Goal: Communication & Community: Answer question/provide support

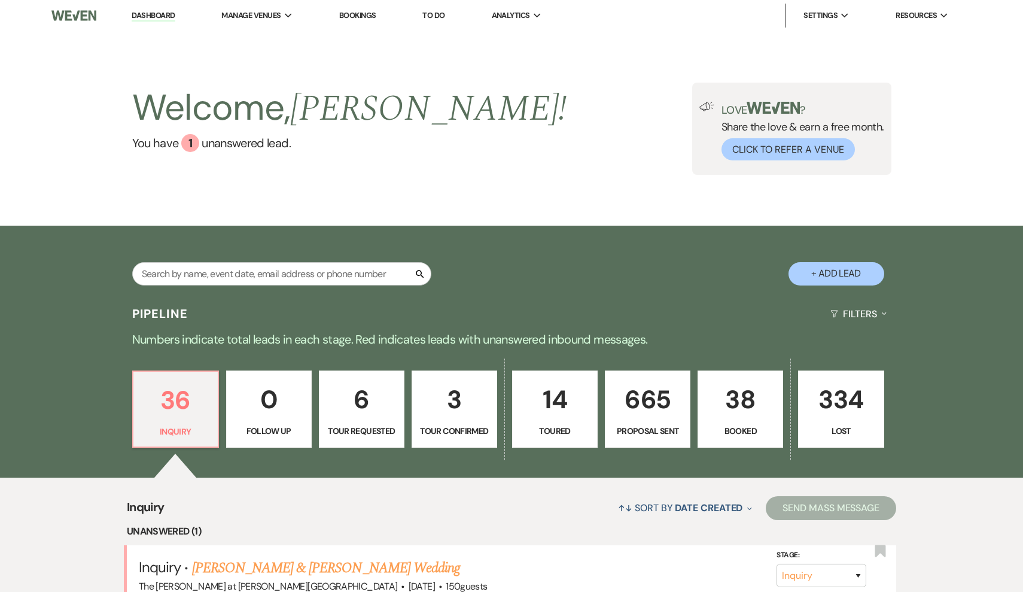
click at [517, 140] on div "Welcome, [PERSON_NAME] ! You have 1 unanswered lead . Love ? Share the love & e…" at bounding box center [512, 129] width 862 height 92
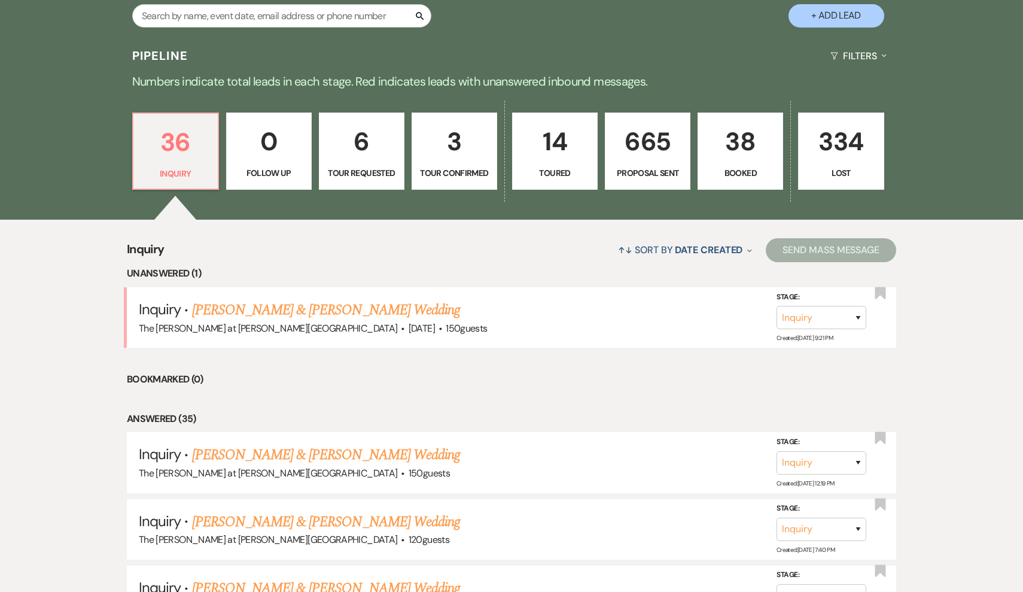
scroll to position [272, 0]
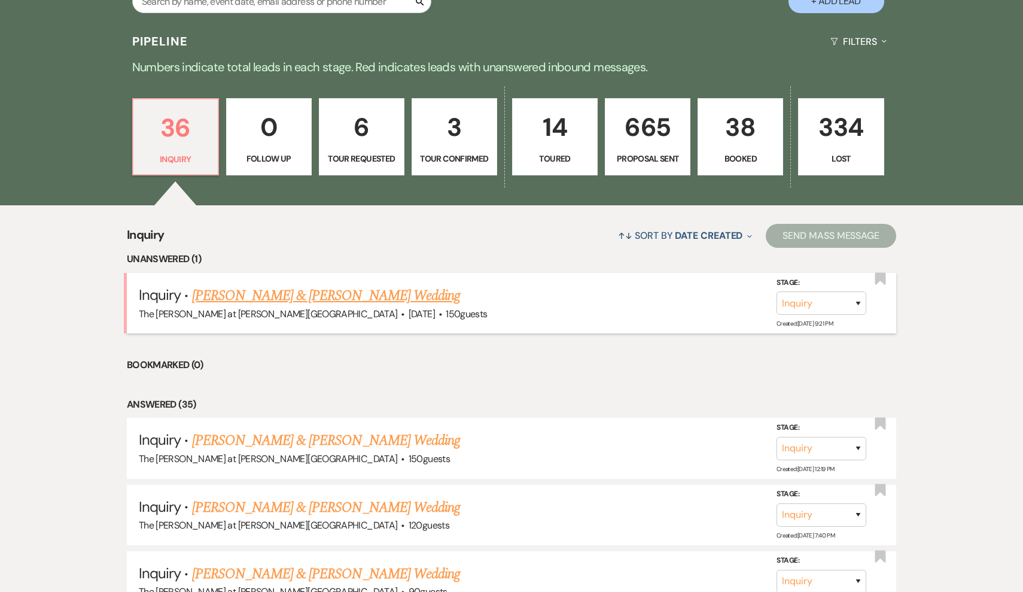
click at [361, 302] on link "[PERSON_NAME] & [PERSON_NAME] Wedding" at bounding box center [326, 296] width 268 height 22
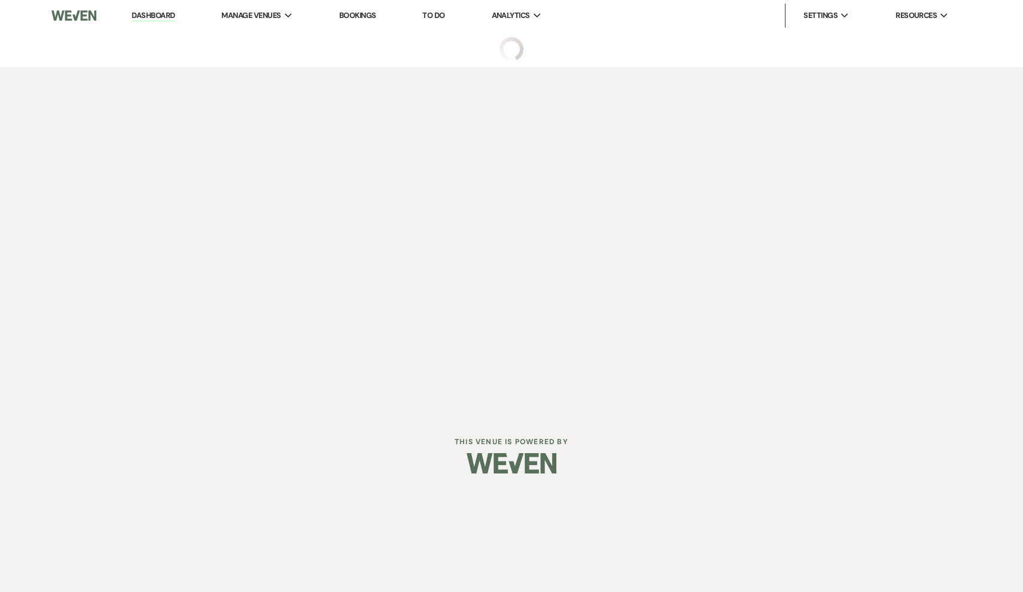
select select "5"
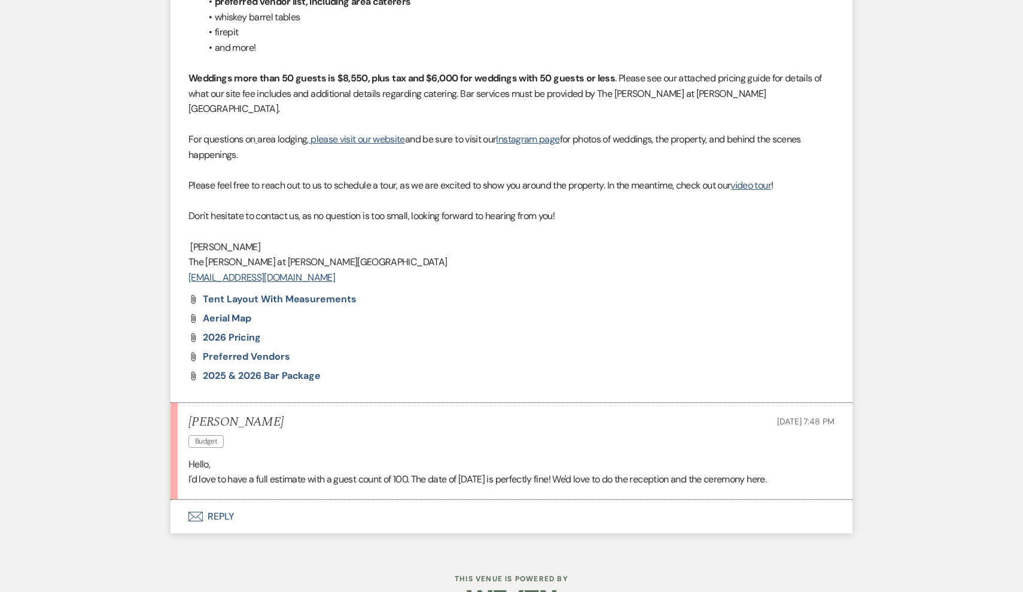
scroll to position [1110, 0]
click at [221, 501] on button "Envelope Reply" at bounding box center [512, 518] width 682 height 34
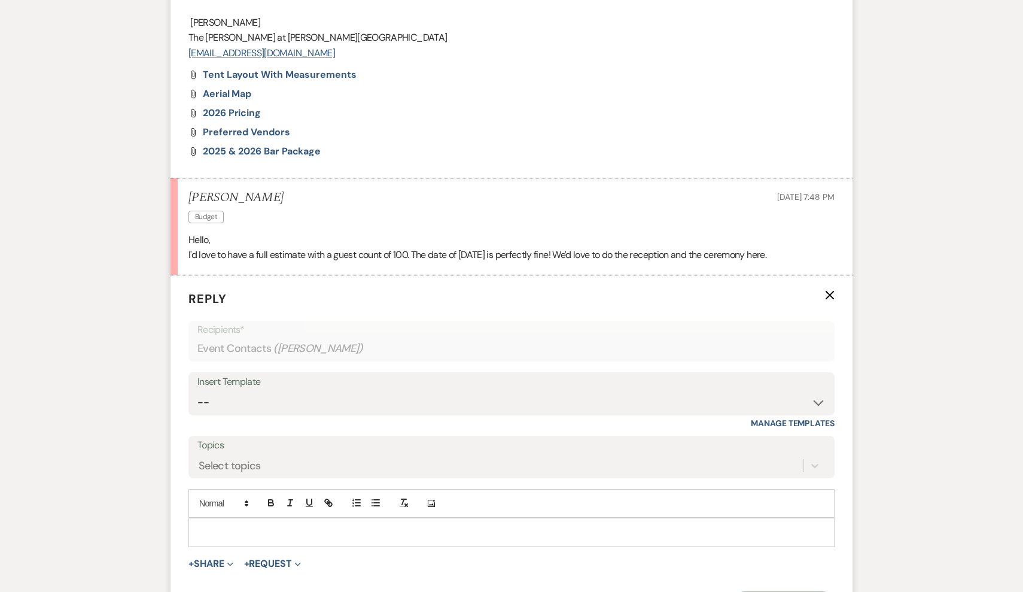
scroll to position [1338, 0]
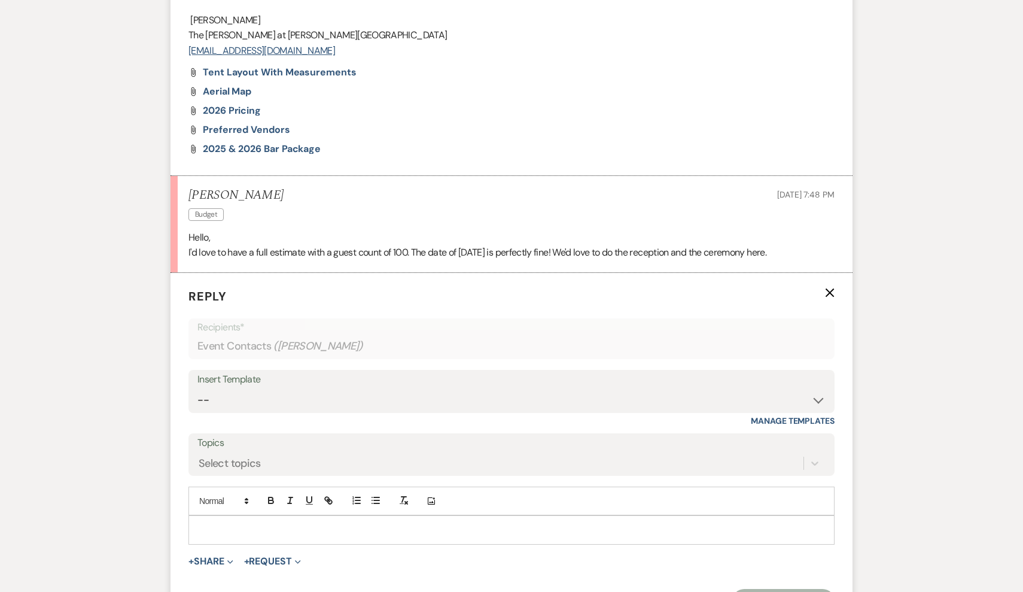
click at [223, 523] on p at bounding box center [511, 529] width 627 height 13
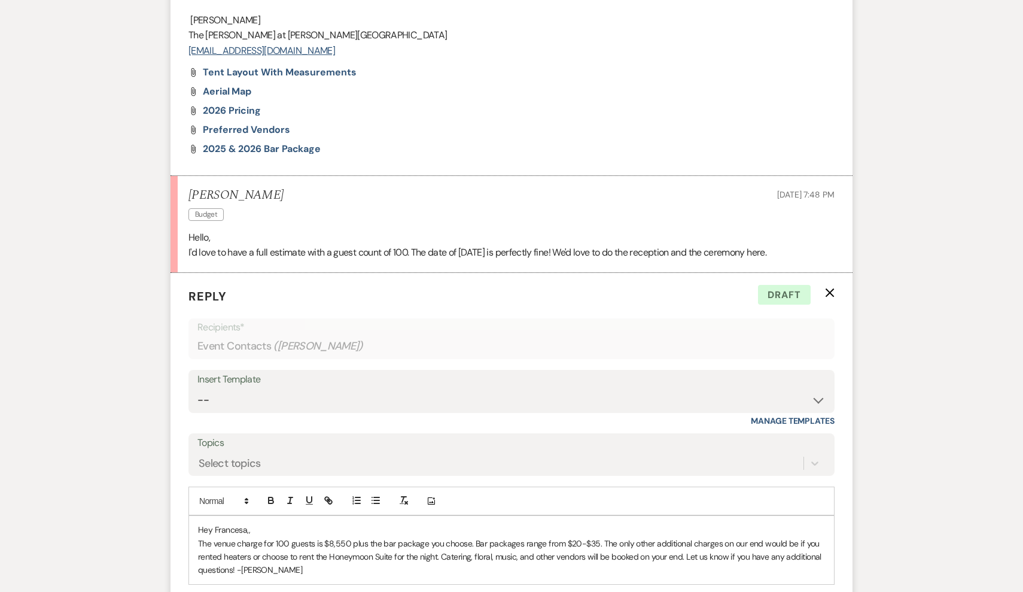
click at [238, 537] on p "The venue charge for 100 guests is $8,550 plus the bar package you choose. Bar …" at bounding box center [511, 557] width 627 height 40
click at [687, 537] on p "The venue charge for 100 guests is $8,550 plus the bar package you choose. Bar …" at bounding box center [511, 557] width 627 height 40
click at [369, 577] on p at bounding box center [511, 583] width 627 height 13
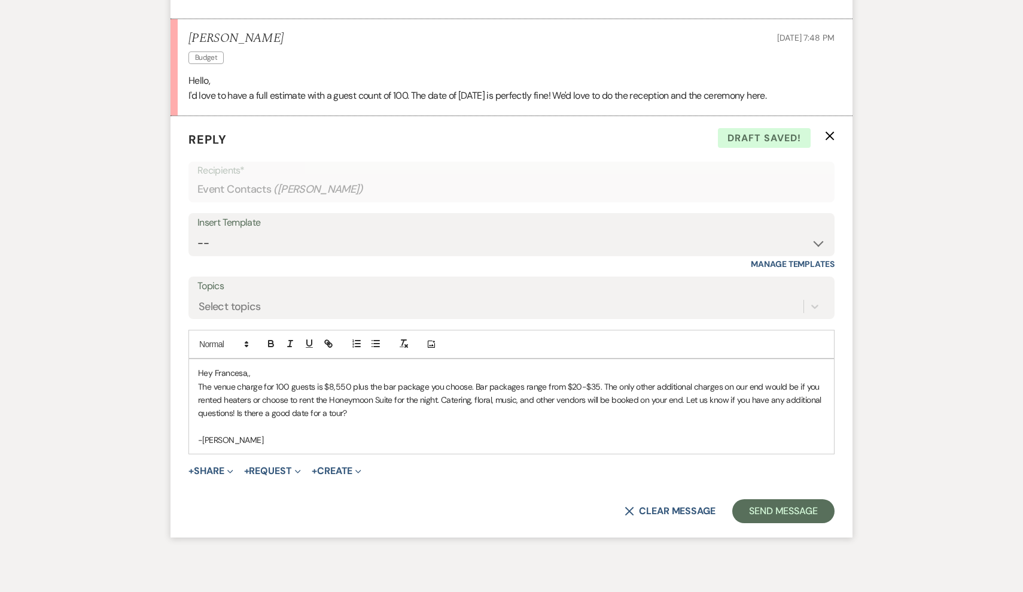
scroll to position [1496, 0]
click at [740, 498] on button "Send Message" at bounding box center [783, 510] width 102 height 24
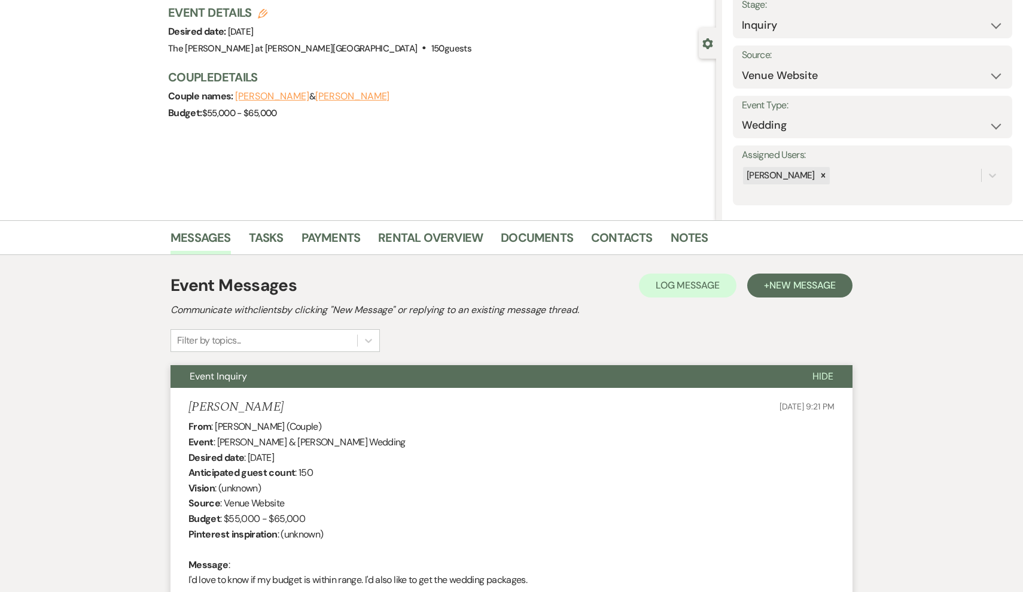
scroll to position [70, 0]
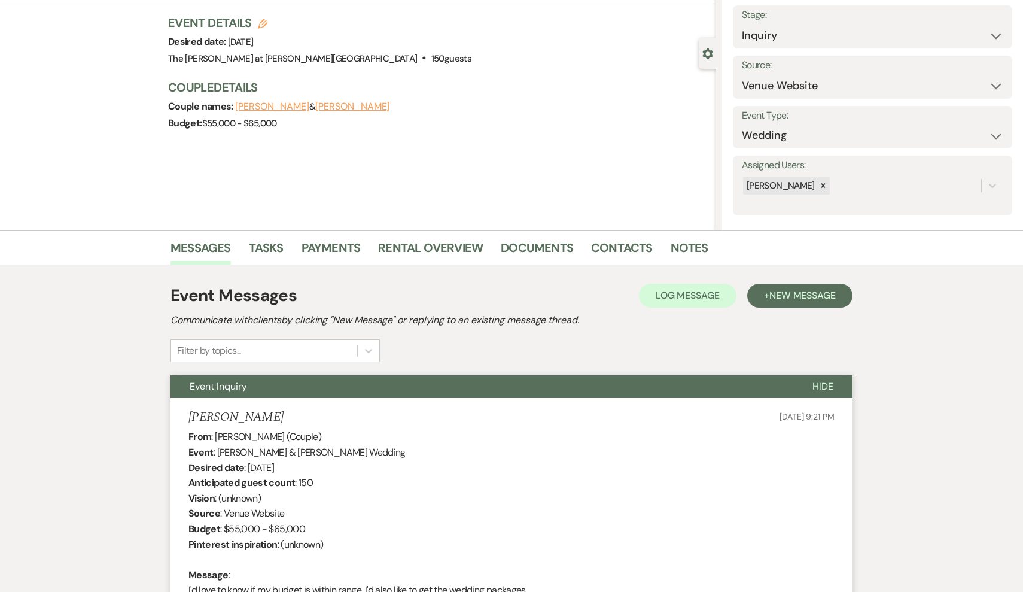
drag, startPoint x: 409, startPoint y: 113, endPoint x: 238, endPoint y: 105, distance: 170.7
click at [238, 105] on div "Couple names: [PERSON_NAME] & [PERSON_NAME]" at bounding box center [436, 106] width 536 height 17
click at [320, 105] on button "[PERSON_NAME]" at bounding box center [352, 107] width 74 height 10
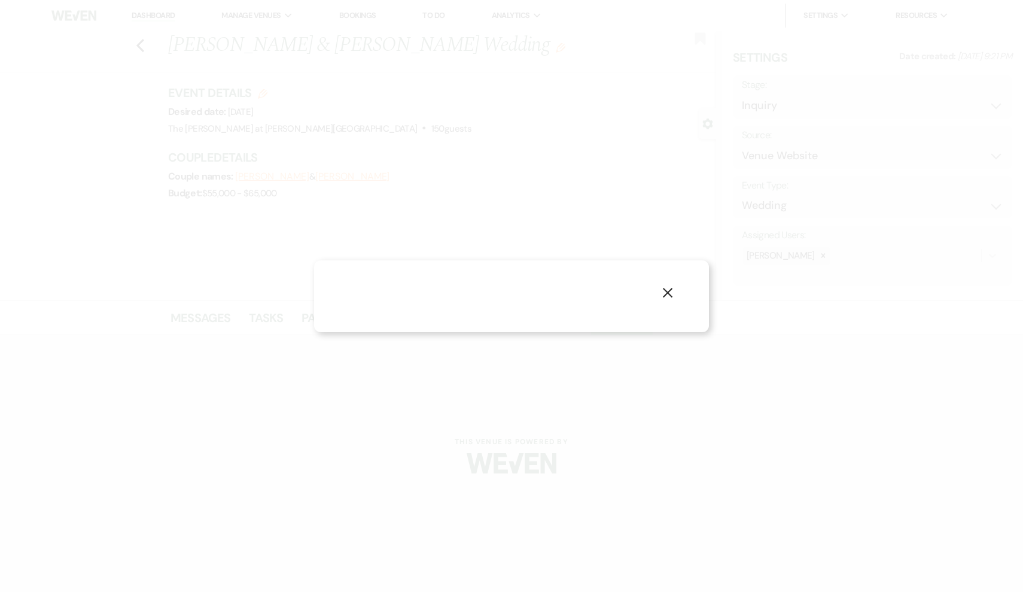
select select "1"
select select "email"
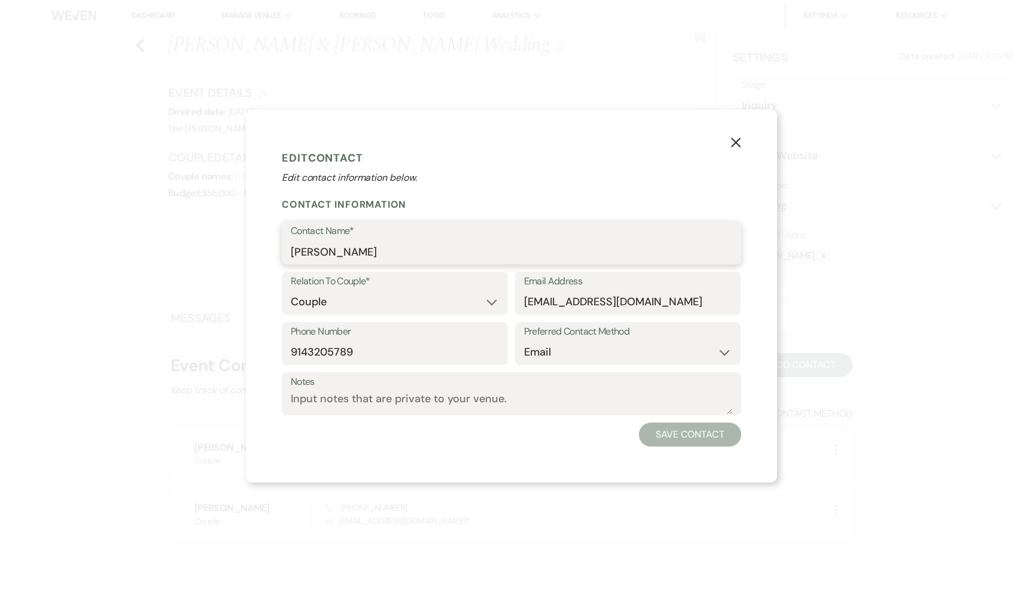
drag, startPoint x: 385, startPoint y: 248, endPoint x: 318, endPoint y: 248, distance: 66.4
click at [729, 138] on button "X" at bounding box center [736, 141] width 18 height 21
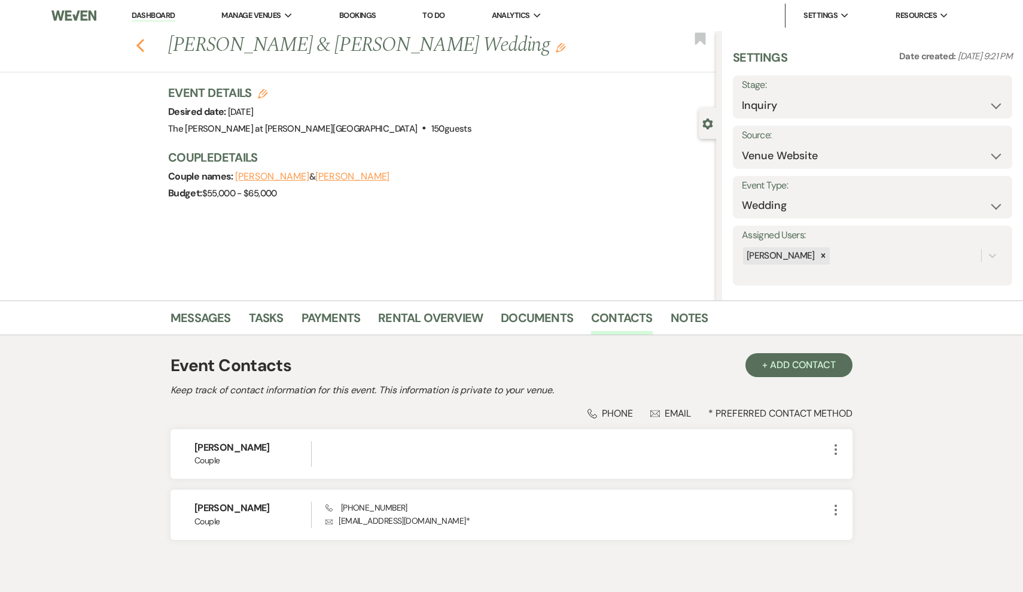
click at [144, 49] on icon "Previous" at bounding box center [140, 45] width 9 height 14
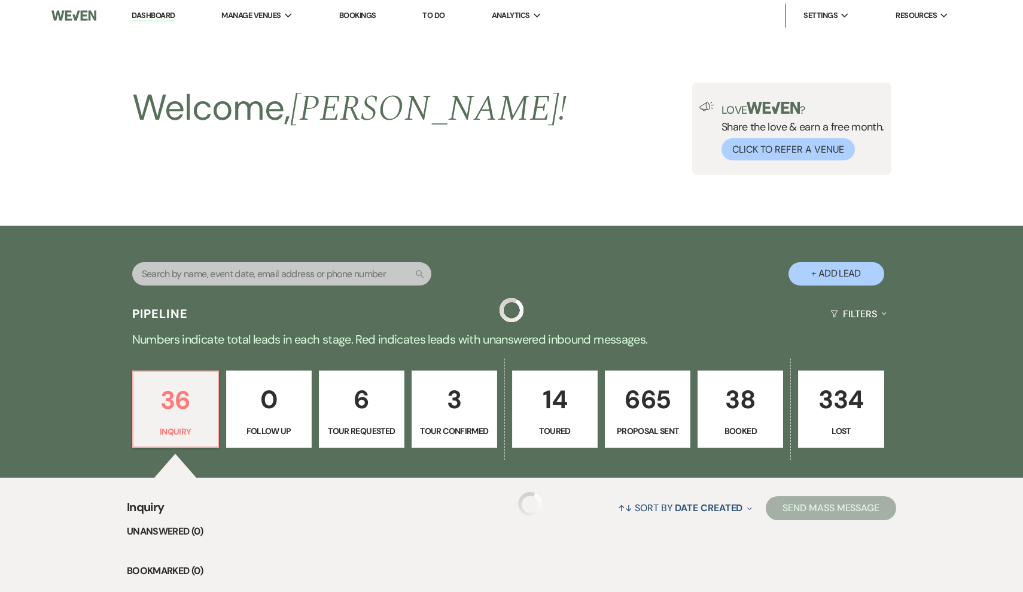
scroll to position [272, 0]
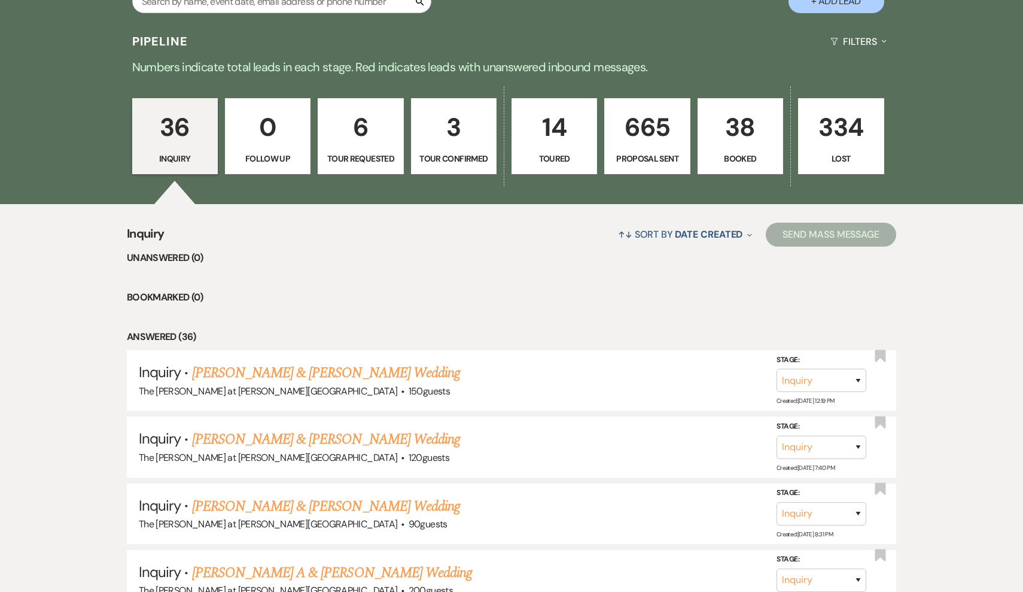
click at [356, 151] on link "6 Tour Requested" at bounding box center [361, 136] width 86 height 77
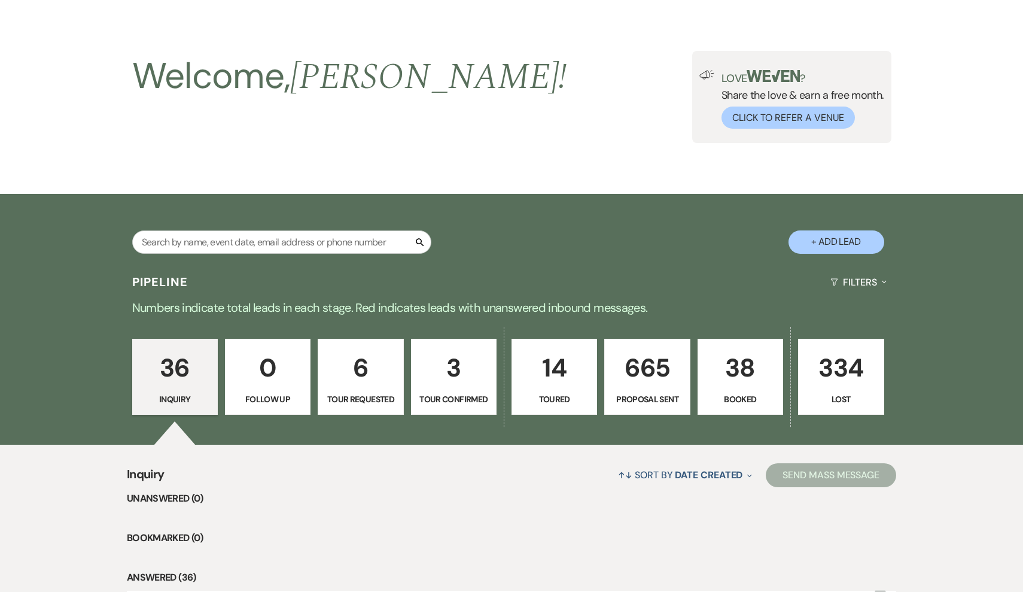
select select "2"
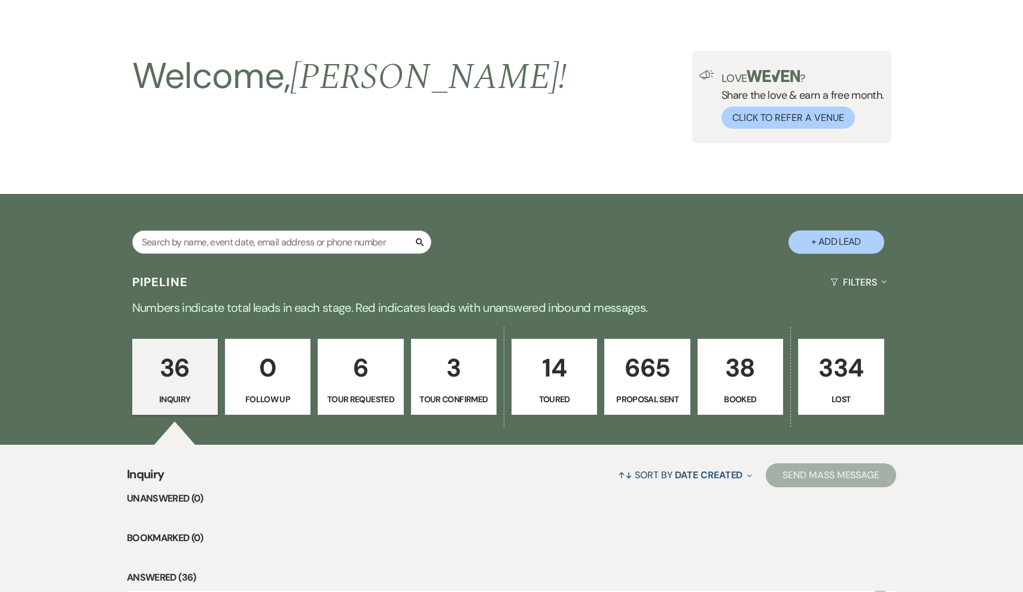
select select "2"
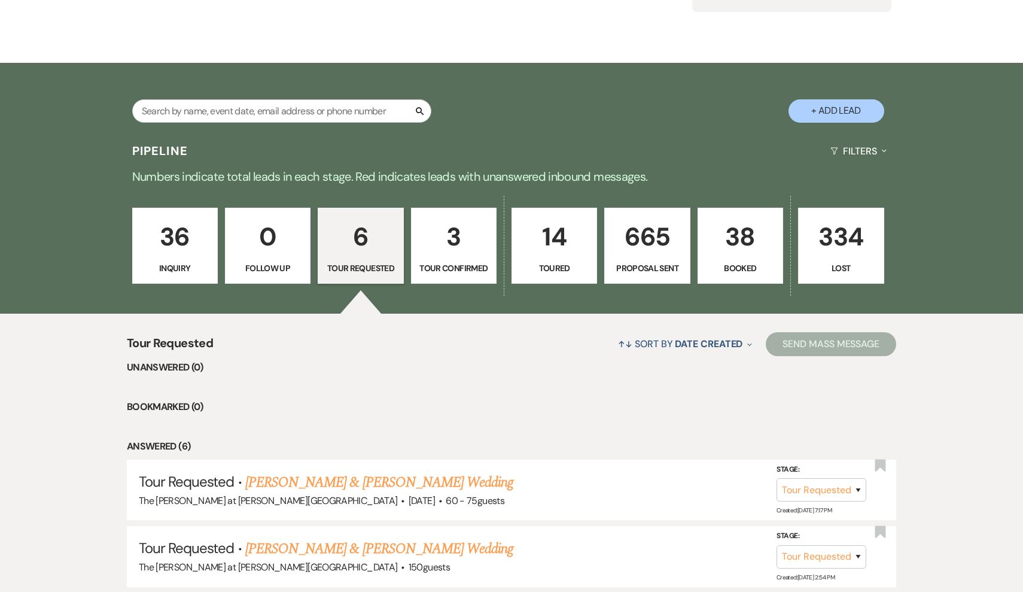
scroll to position [123, 0]
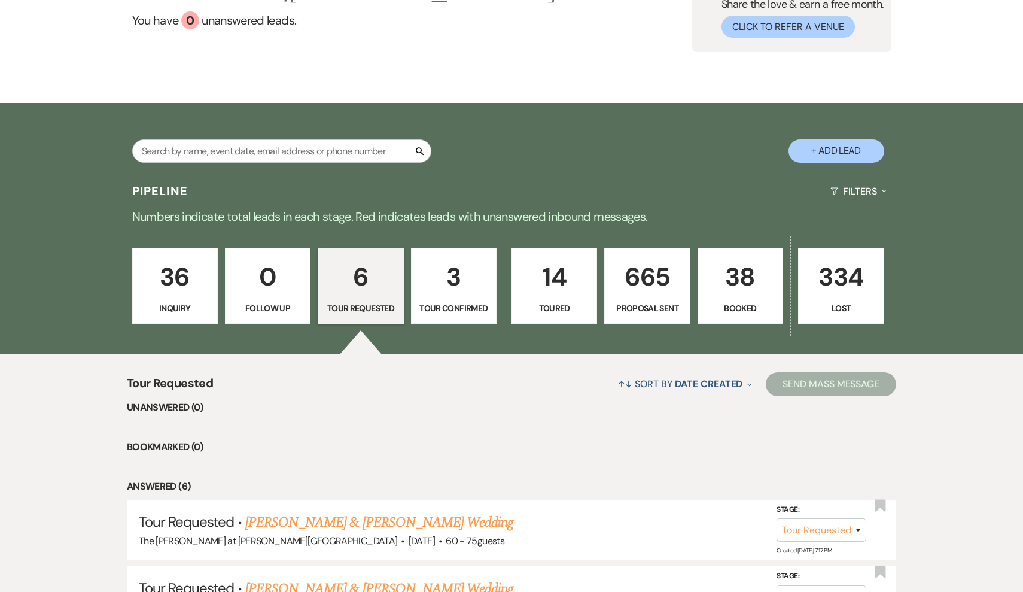
click at [188, 263] on p "36" at bounding box center [175, 277] width 70 height 40
